Goal: Task Accomplishment & Management: Use online tool/utility

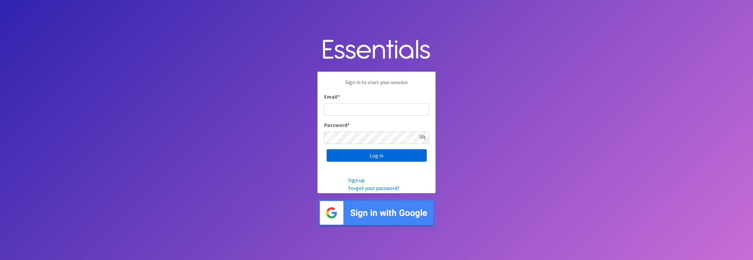
type input "jamie@villagediaperbank.org"
click at [378, 155] on input "Log in" at bounding box center [376, 155] width 100 height 12
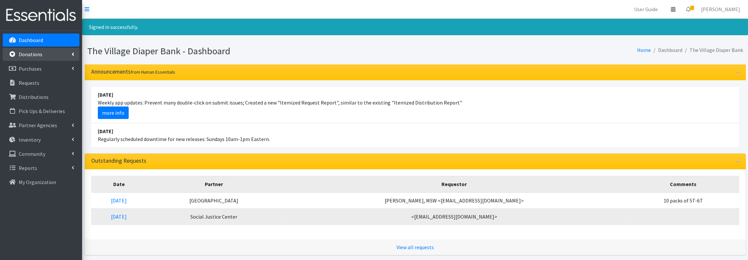
click at [32, 54] on p "Donations" at bounding box center [31, 54] width 24 height 7
click at [32, 68] on link "All Donations" at bounding box center [41, 68] width 77 height 13
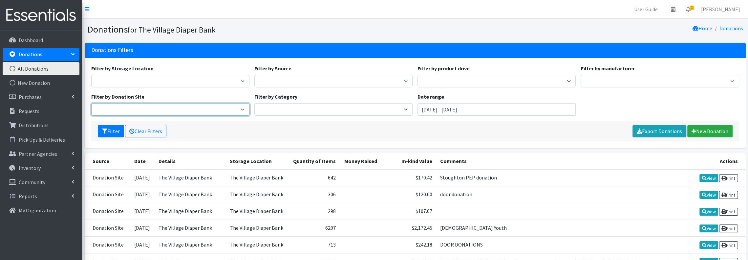
click at [194, 112] on select "The Village Diaper Bank" at bounding box center [170, 109] width 158 height 12
select select "866"
click at [91, 103] on select "The Village Diaper Bank" at bounding box center [170, 109] width 158 height 12
click at [547, 106] on input "June 28, 2025 - September 28, 2025" at bounding box center [496, 109] width 158 height 12
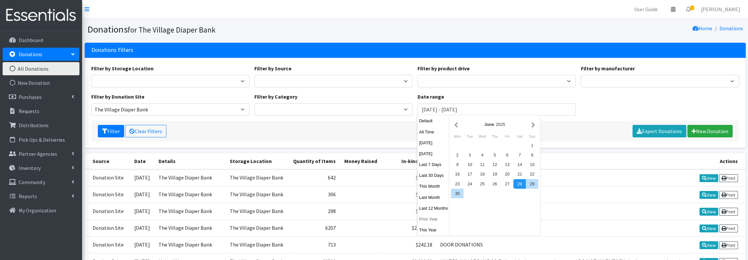
click at [440, 218] on button "Prior Year" at bounding box center [433, 219] width 32 height 10
type input "[DATE] - [DATE]"
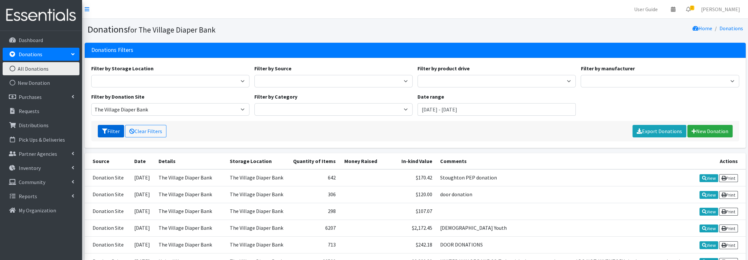
click at [109, 126] on button "Filter" at bounding box center [111, 131] width 26 height 12
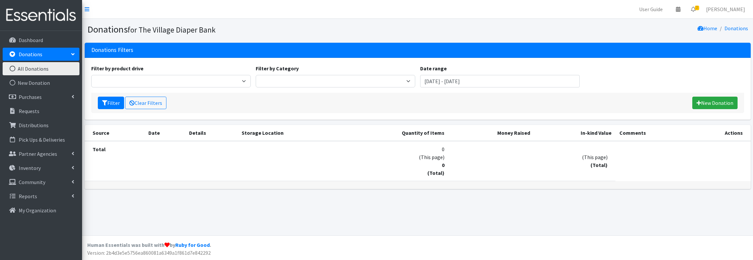
click at [36, 69] on link "All Donations" at bounding box center [41, 68] width 77 height 13
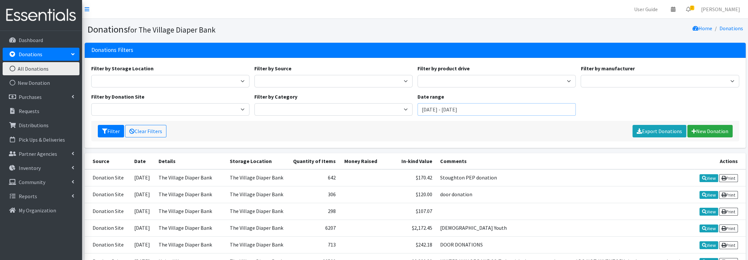
click at [552, 108] on input "June 28, 2025 - September 28, 2025" at bounding box center [496, 109] width 158 height 12
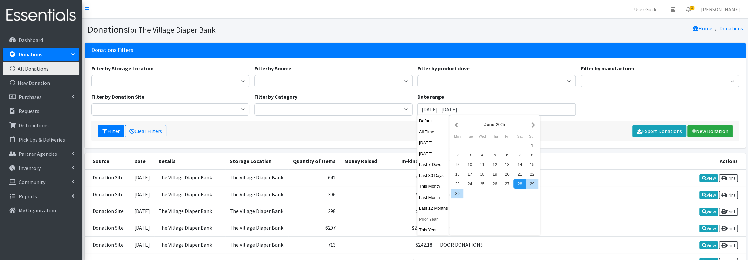
click at [431, 218] on button "Prior Year" at bounding box center [433, 219] width 32 height 10
type input "[DATE] - [DATE]"
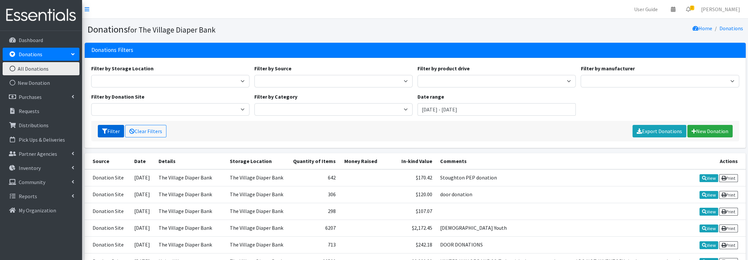
click at [117, 128] on button "Filter" at bounding box center [111, 131] width 26 height 12
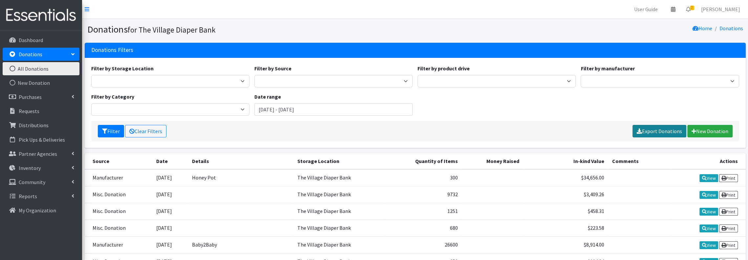
click at [659, 131] on link "Export Donations" at bounding box center [659, 131] width 54 height 12
